Goal: Information Seeking & Learning: Learn about a topic

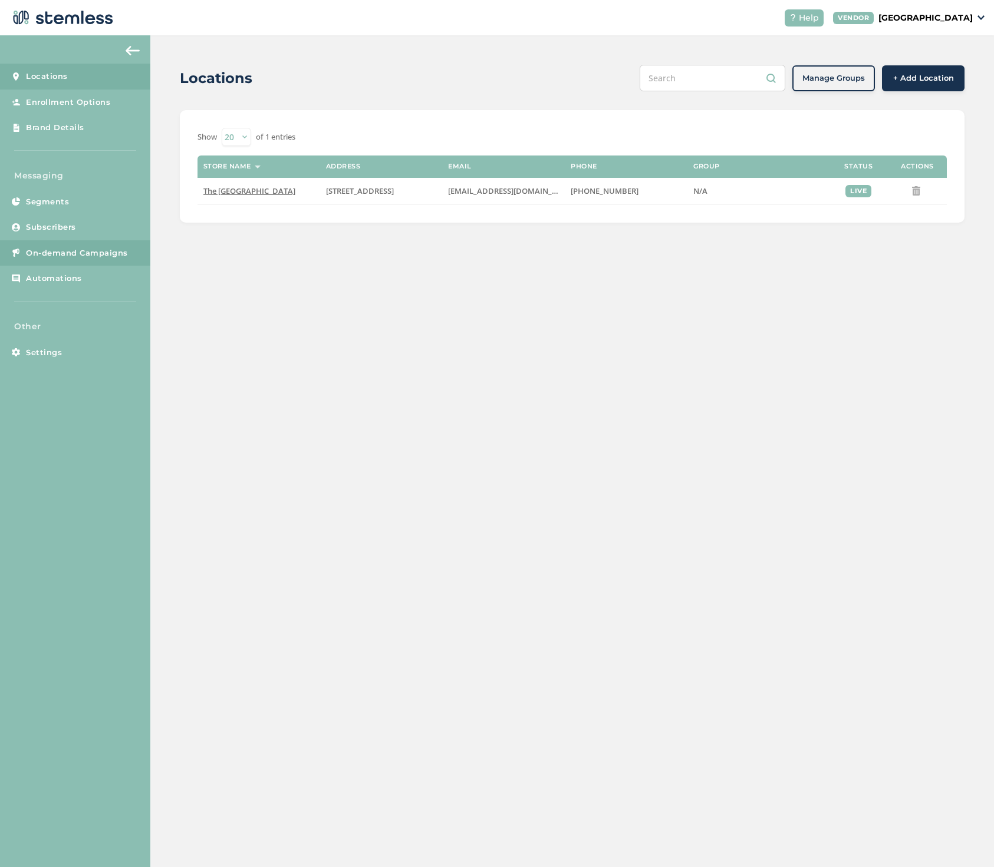
click at [69, 249] on span "On-demand Campaigns" at bounding box center [77, 254] width 102 height 12
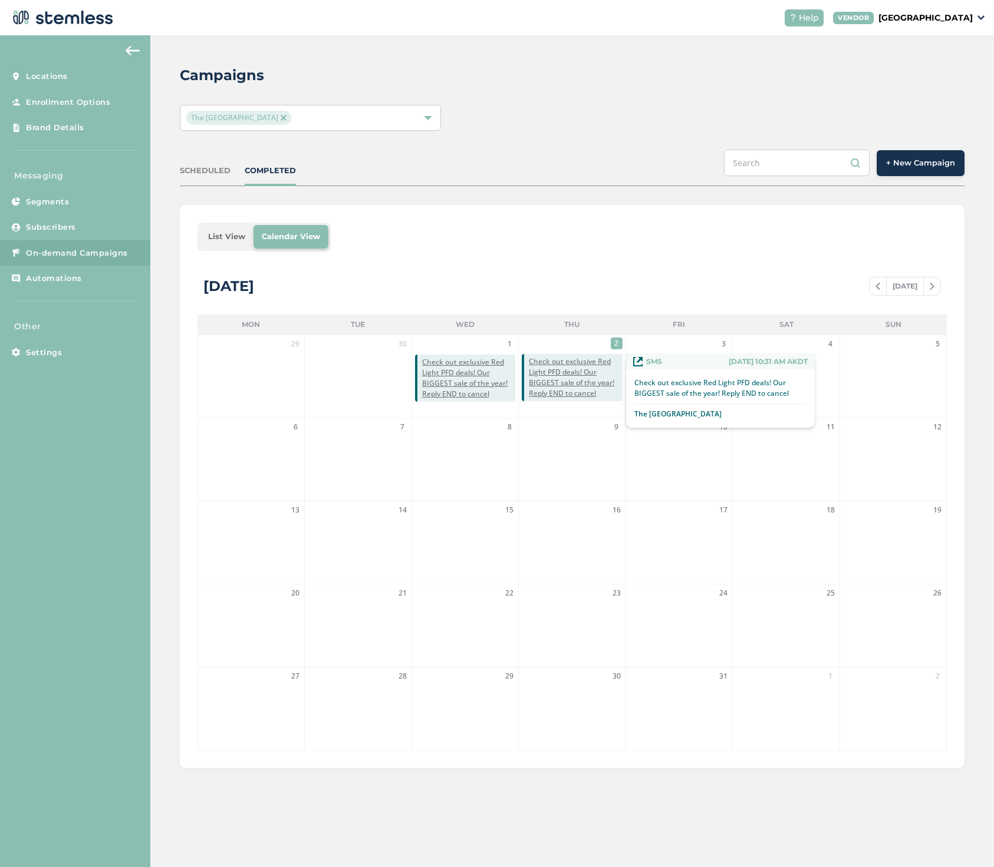
click at [575, 371] on span "Check out exclusive Red Light PFD deals! Our BIGGEST sale of the year! Reply EN…" at bounding box center [575, 378] width 93 height 42
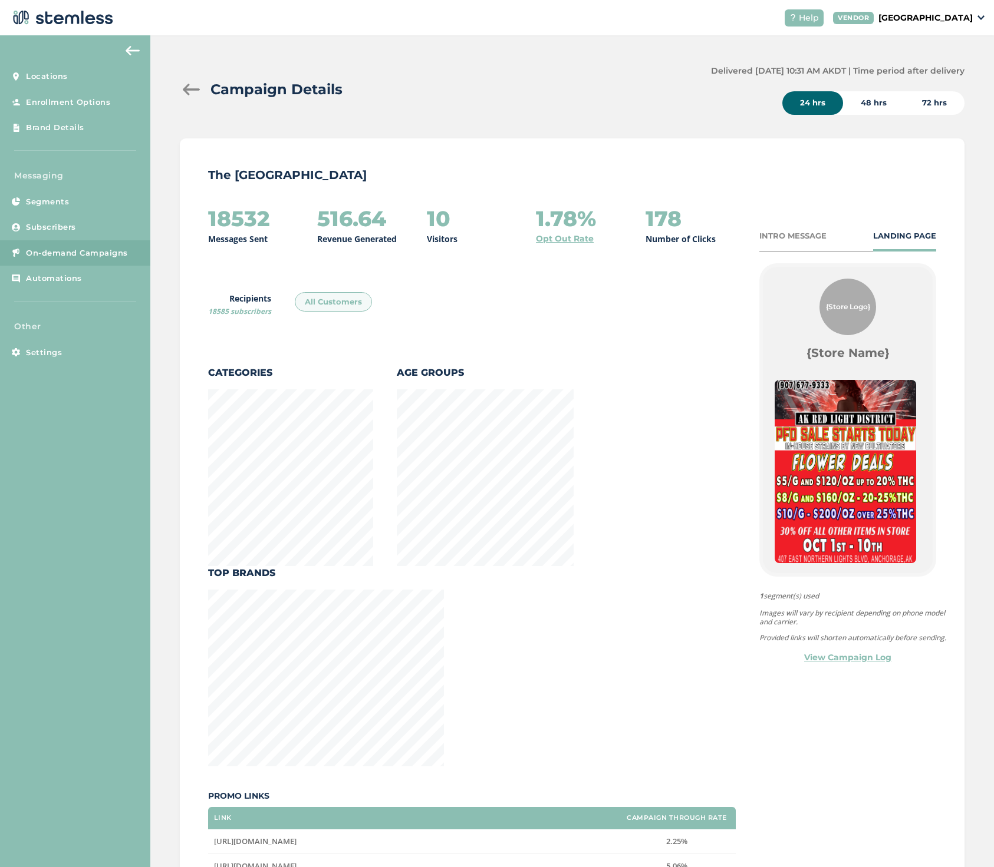
scroll to position [842, 780]
click at [187, 87] on div at bounding box center [192, 90] width 24 height 12
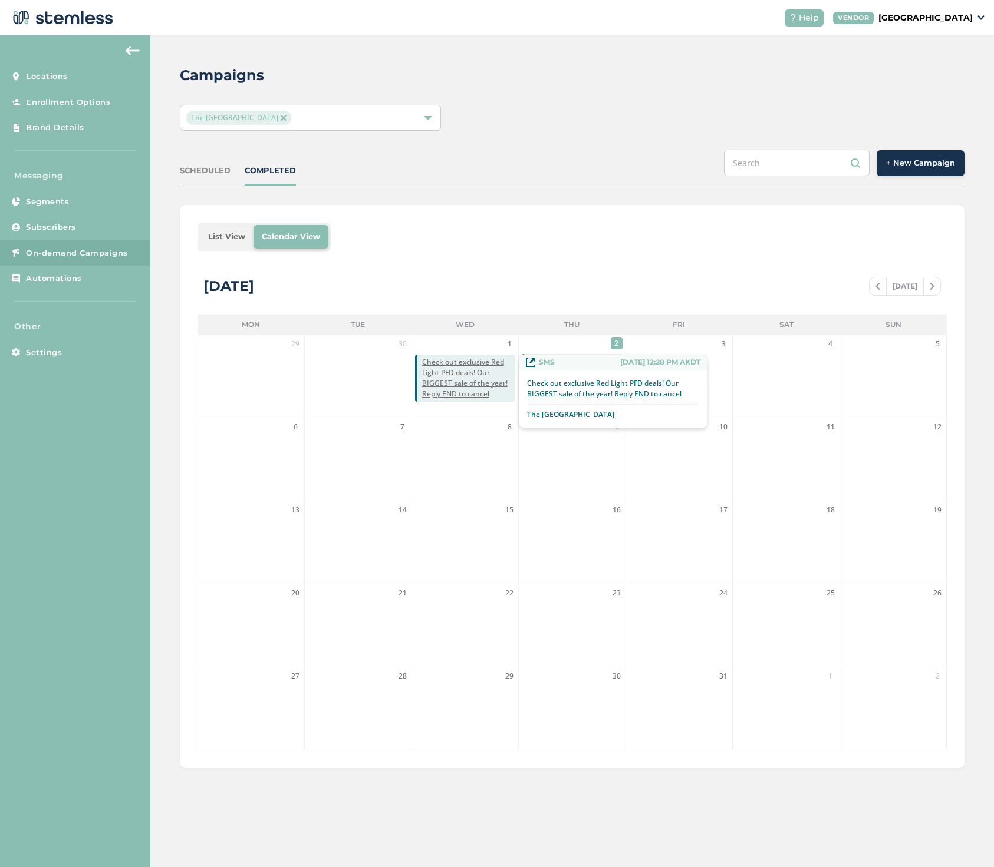
click at [458, 364] on span "Check out exclusive Red Light PFD deals! Our BIGGEST sale of the year! Reply EN…" at bounding box center [468, 378] width 93 height 42
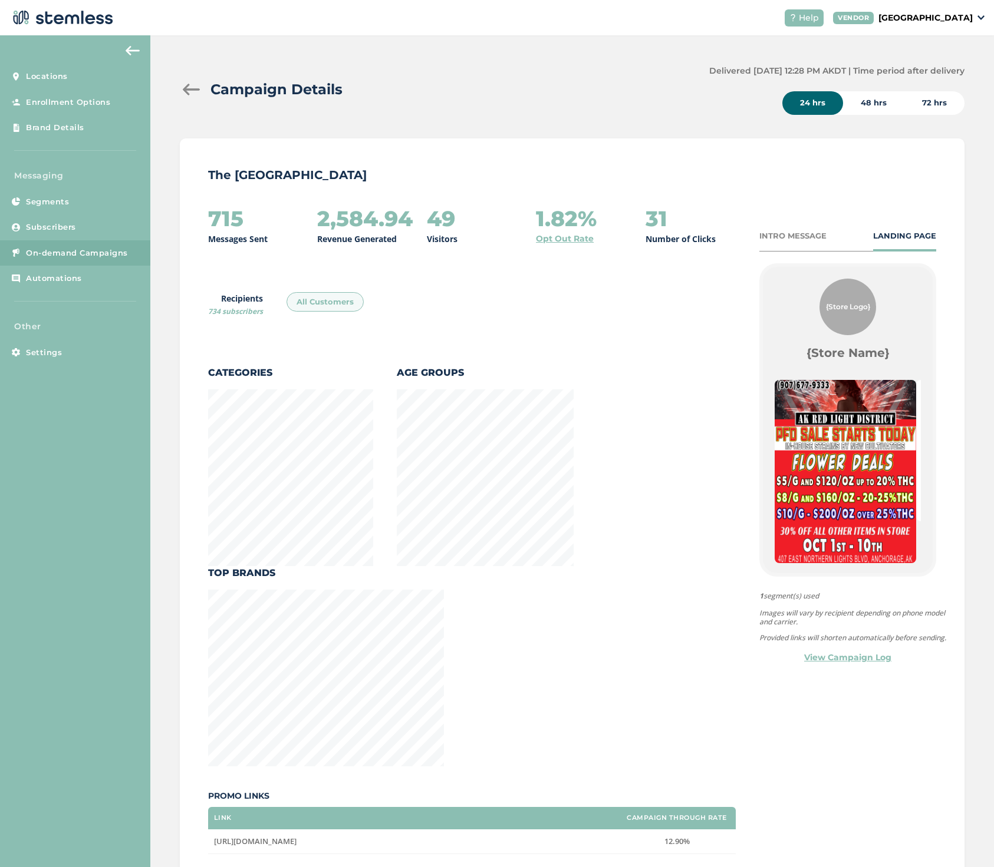
click at [130, 48] on img at bounding box center [133, 50] width 14 height 9
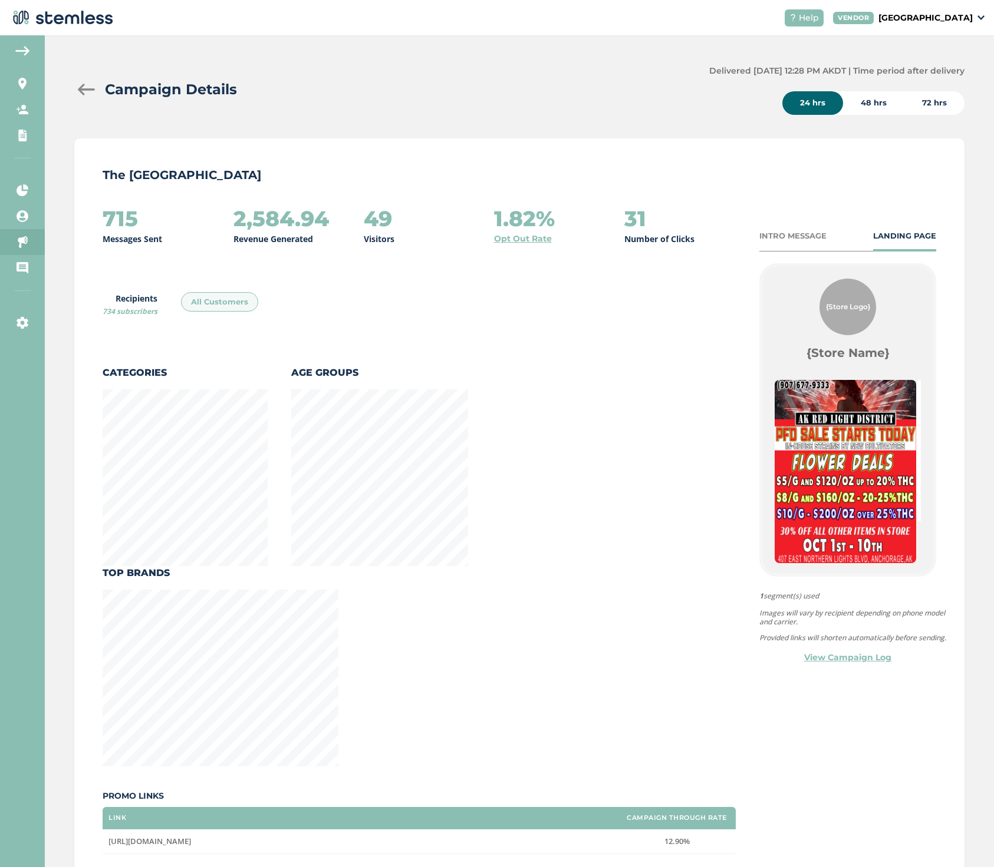
click at [85, 90] on div at bounding box center [86, 90] width 24 height 12
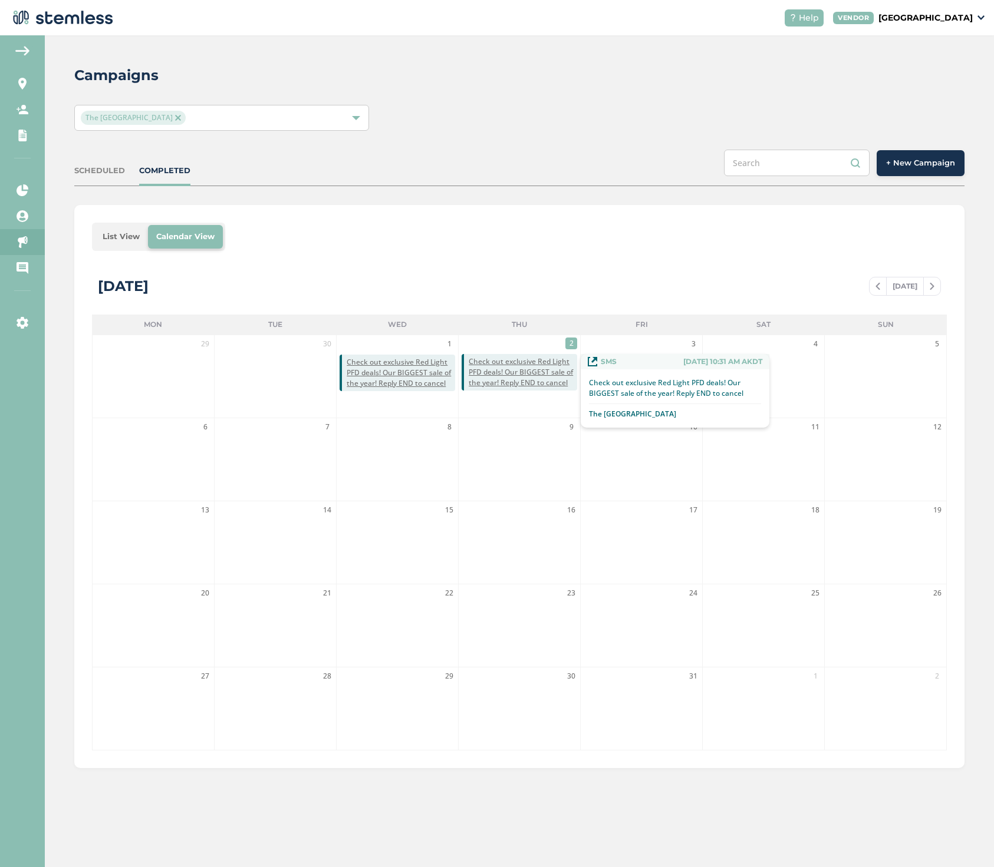
click at [522, 368] on span "Check out exclusive Red Light PFD deals! Our BIGGEST sale of the year! Reply EN…" at bounding box center [523, 373] width 108 height 32
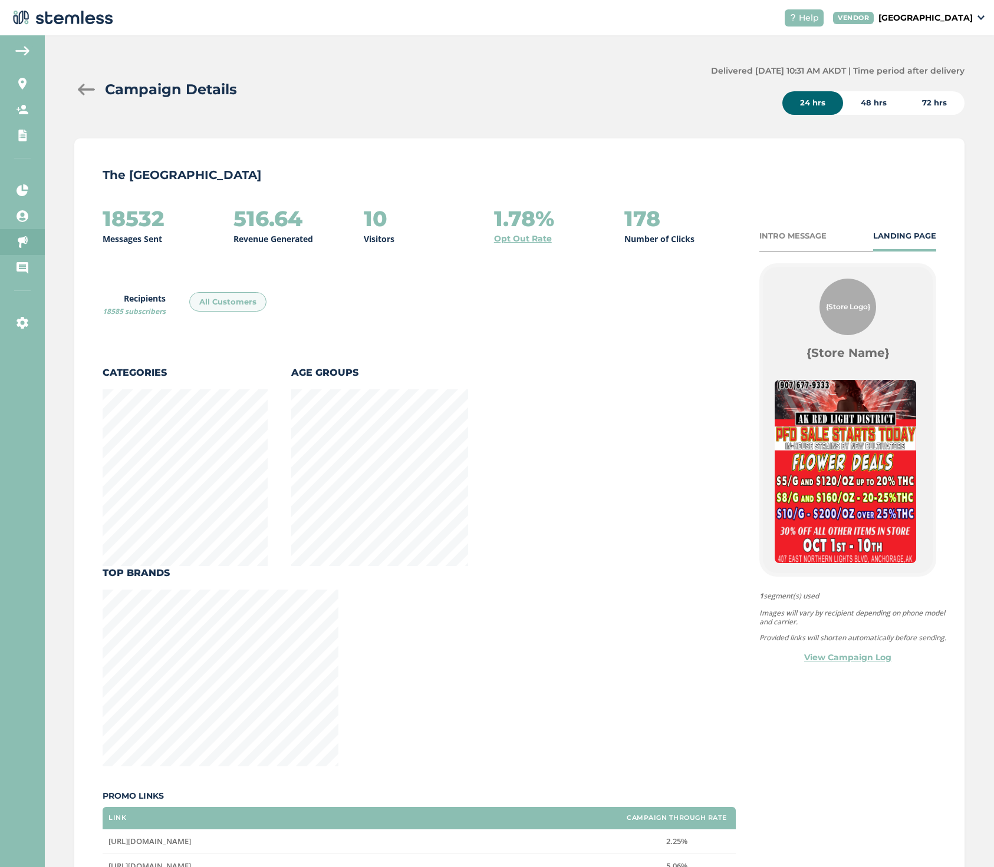
click at [83, 85] on div at bounding box center [86, 90] width 24 height 12
